Goal: Task Accomplishment & Management: Use online tool/utility

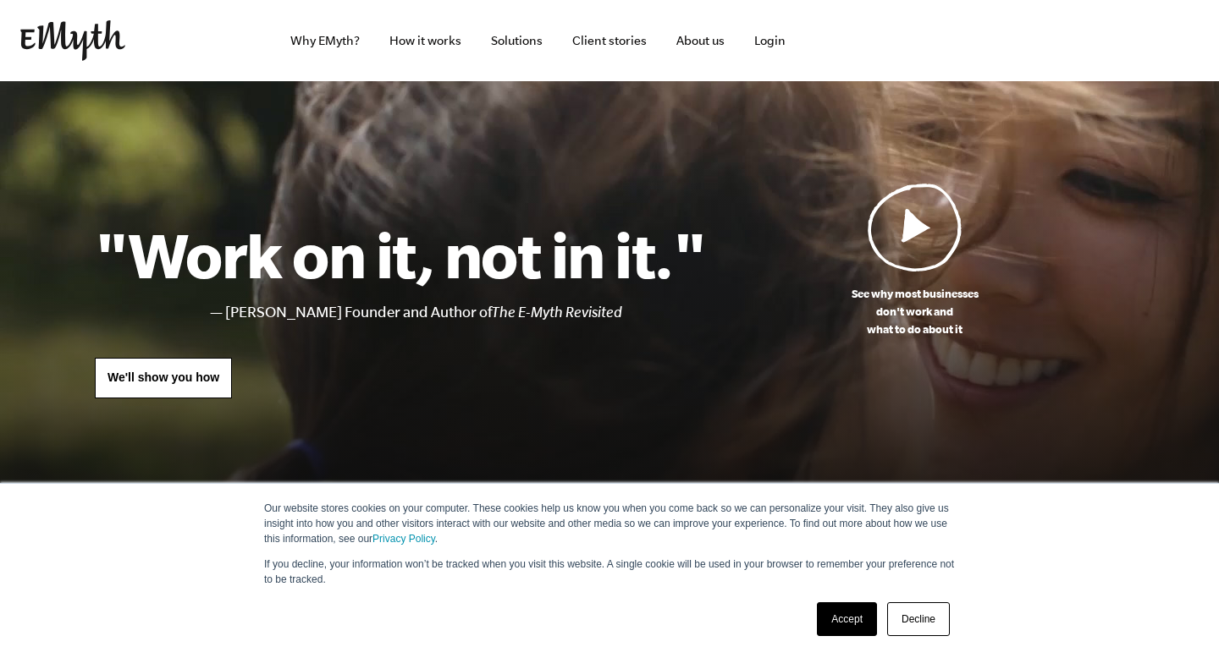
click at [845, 620] on link "Accept" at bounding box center [847, 620] width 60 height 34
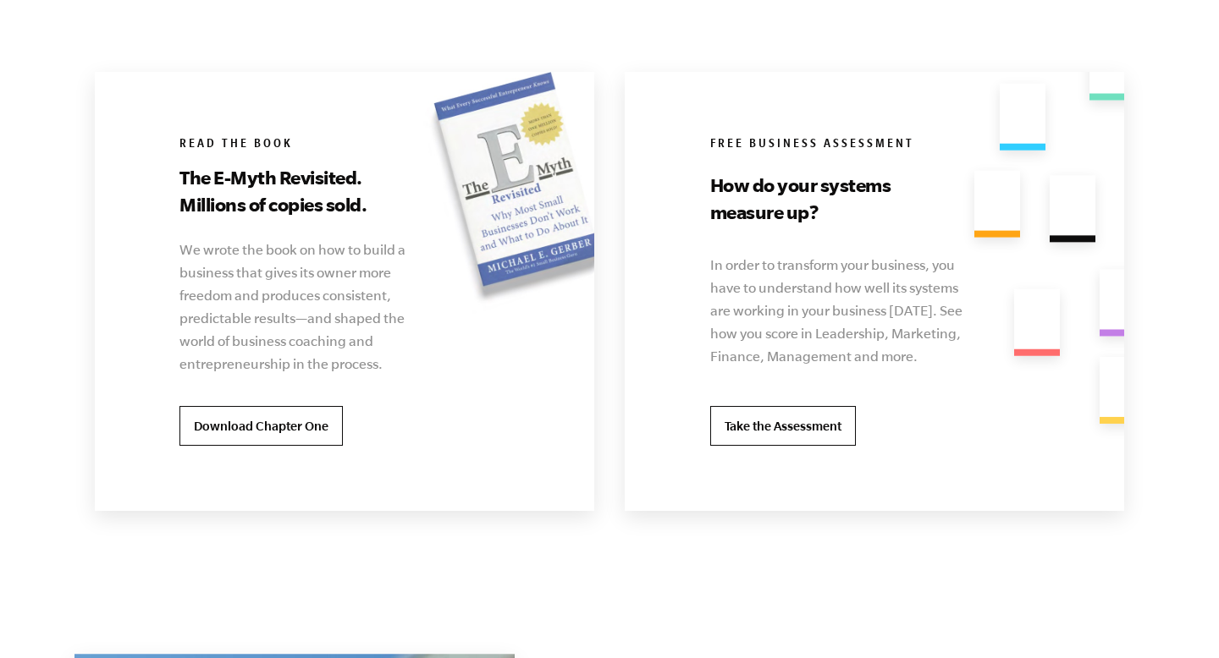
scroll to position [3321, 0]
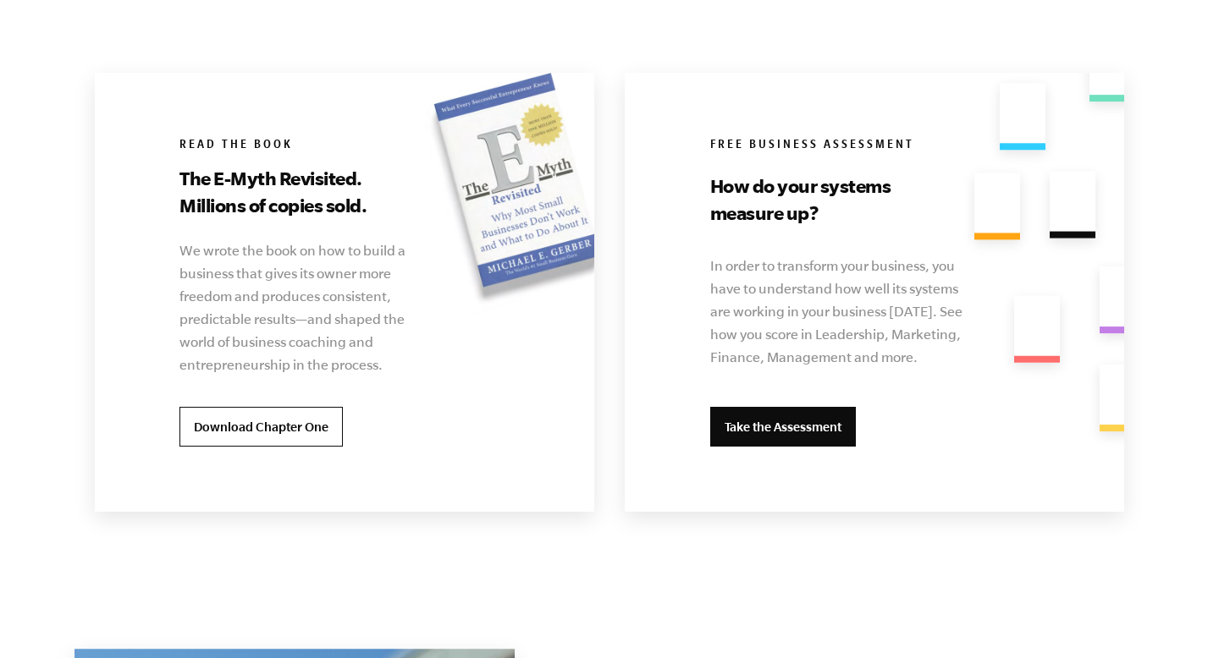
click at [735, 420] on link "Take the Assessment" at bounding box center [783, 427] width 146 height 41
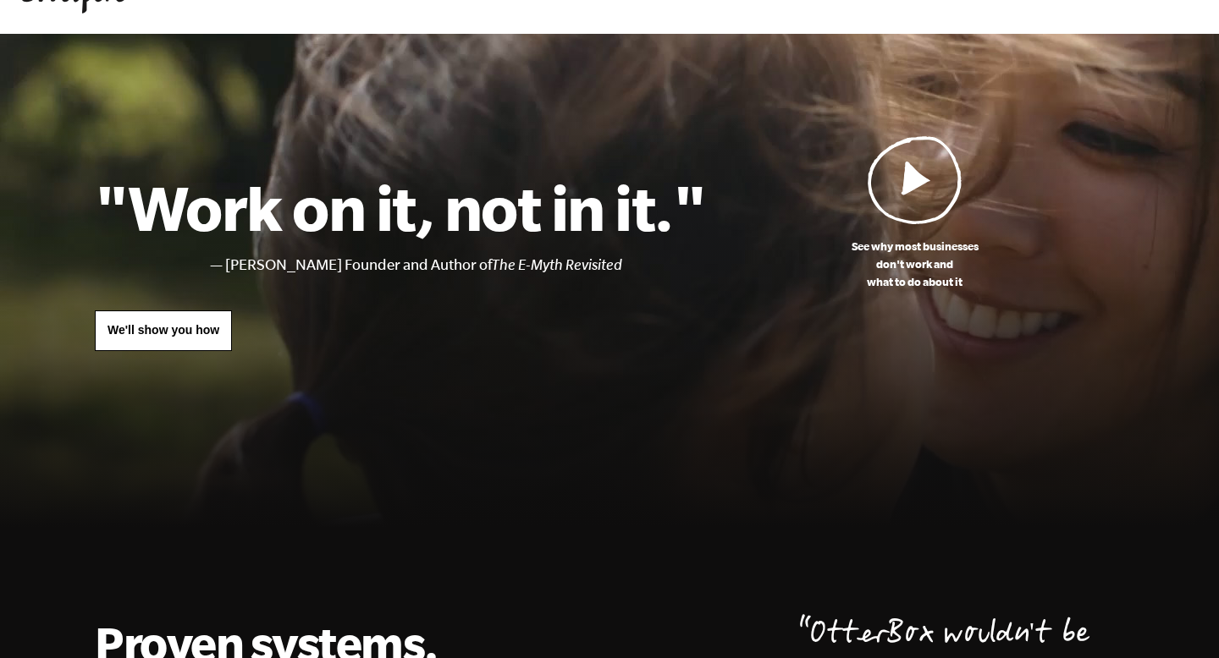
scroll to position [0, 0]
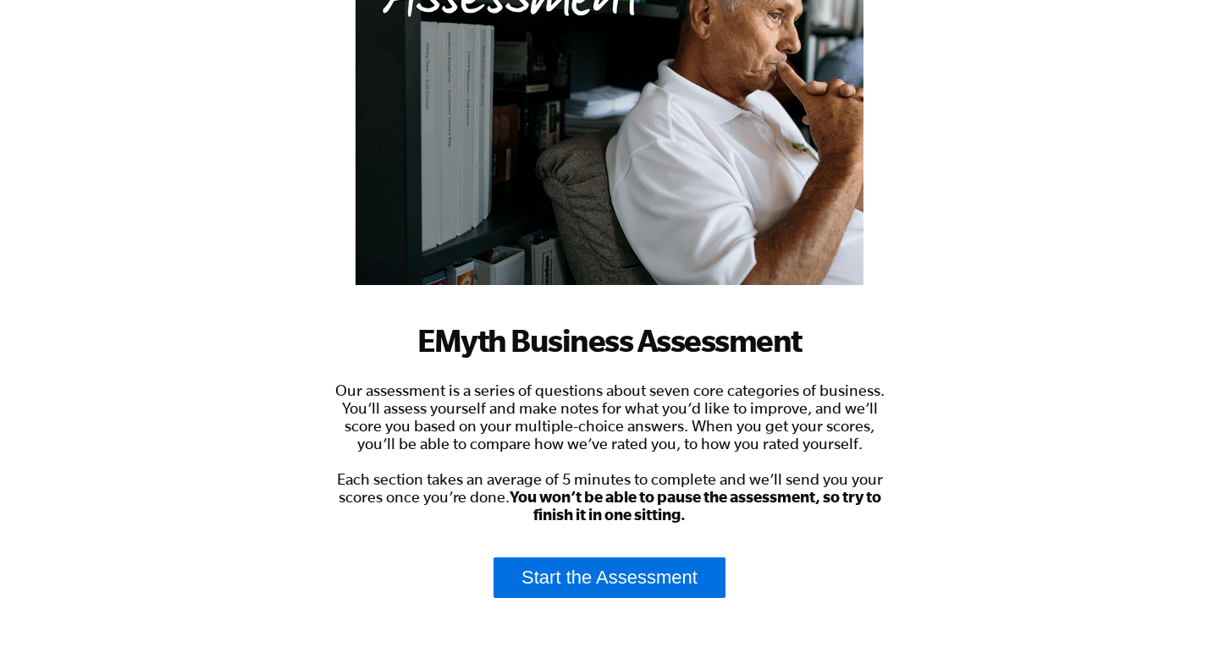
scroll to position [346, 0]
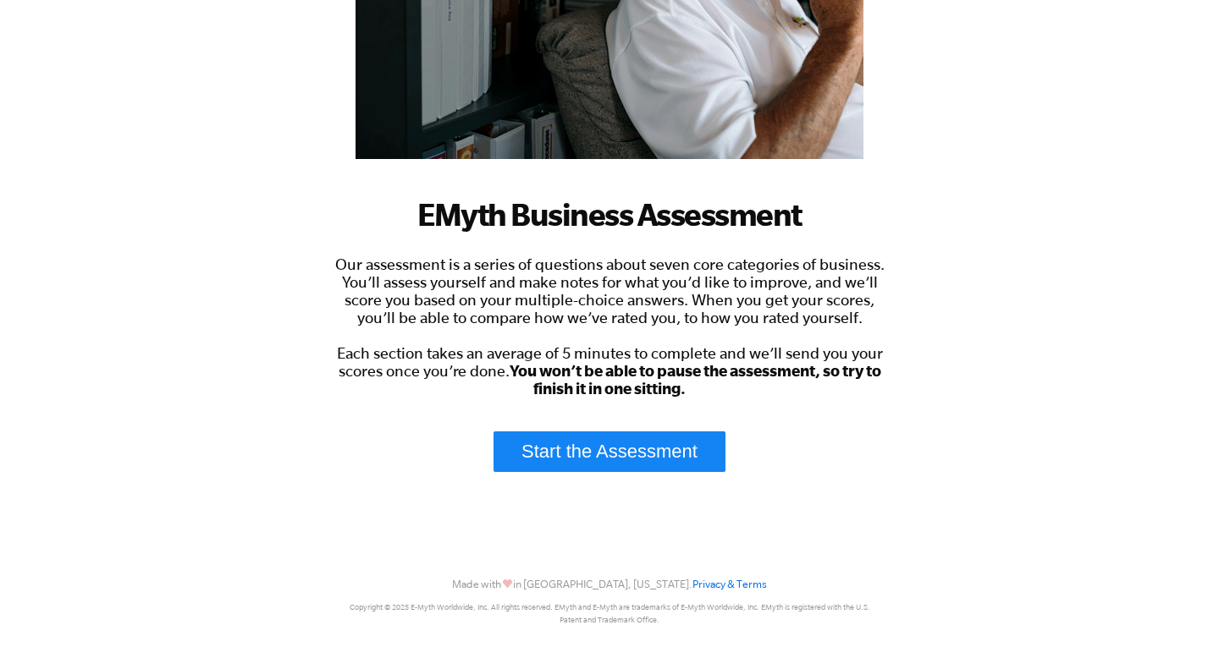
click at [561, 446] on link "Start the Assessment" at bounding box center [609, 452] width 232 height 41
